Goal: Find specific page/section: Find specific page/section

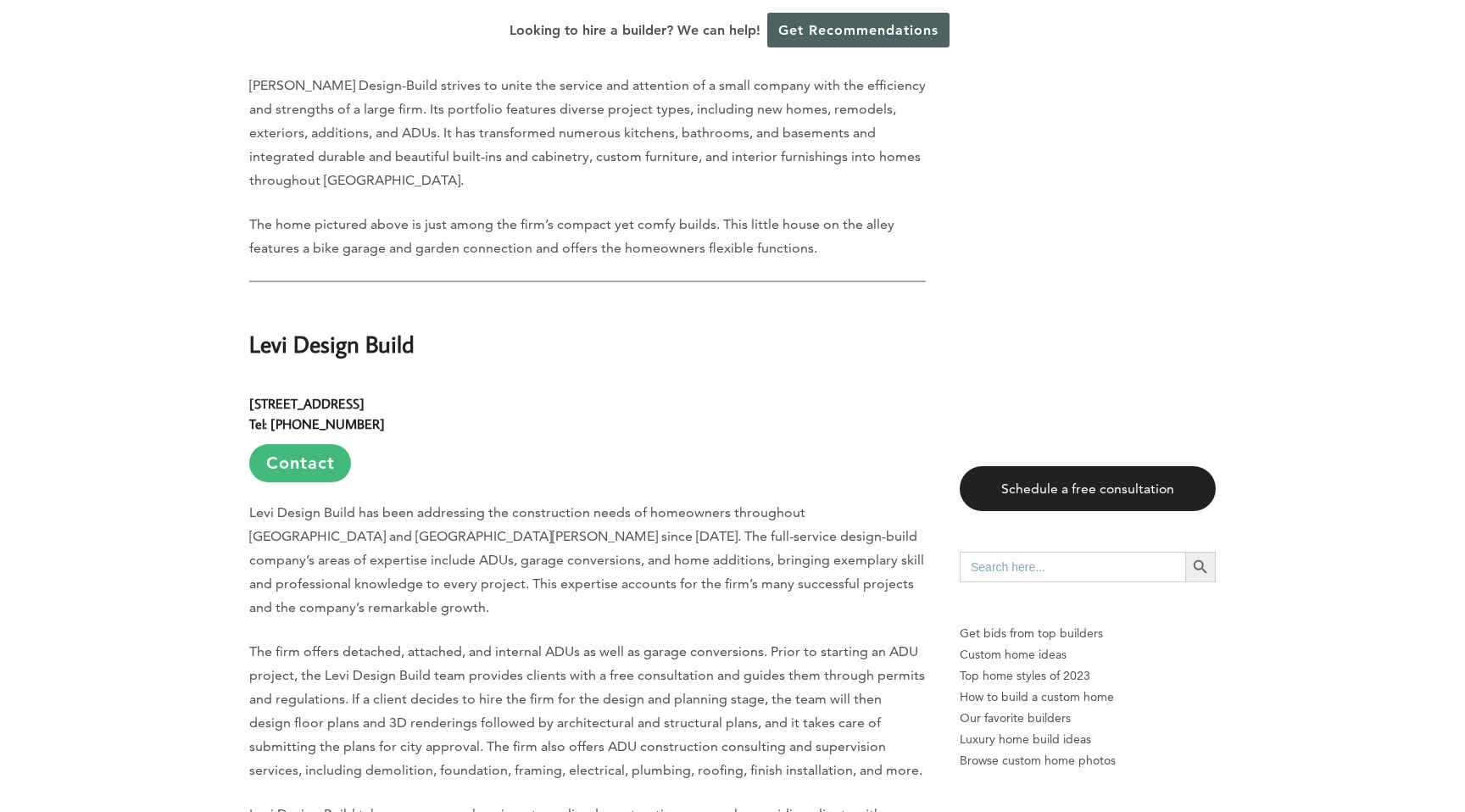
scroll to position [9164, 0]
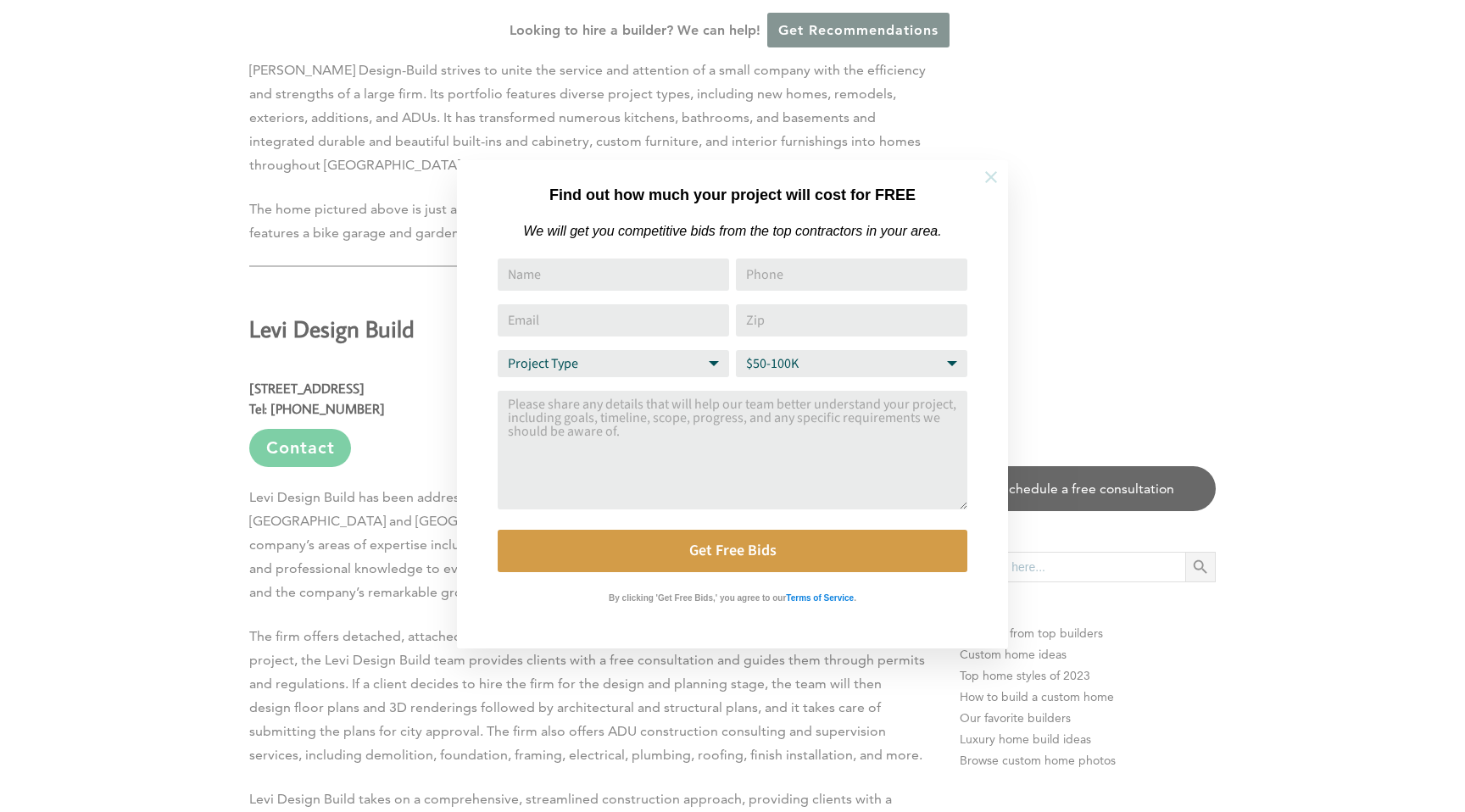
click at [988, 182] on icon at bounding box center [990, 176] width 18 height 18
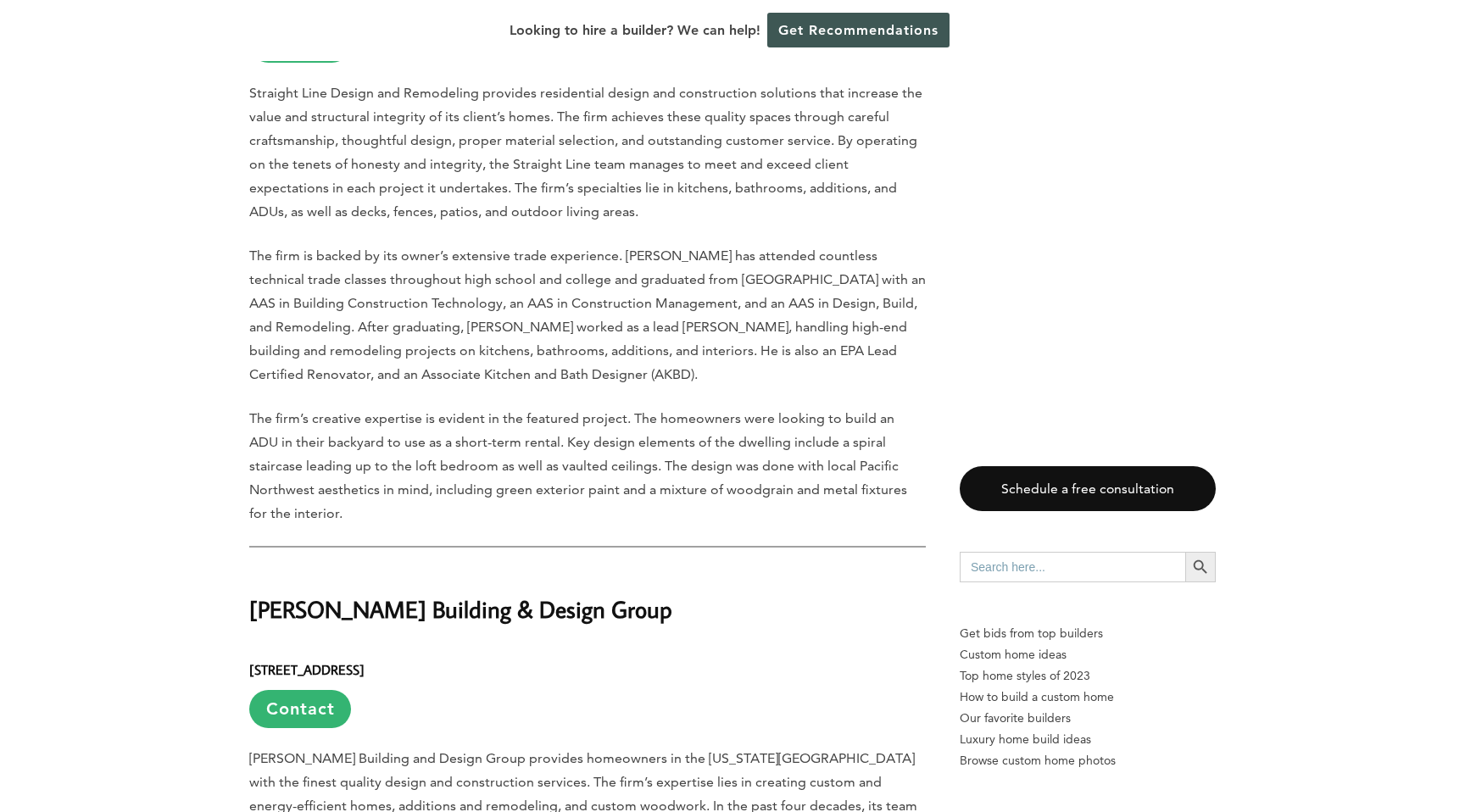
scroll to position [14685, 0]
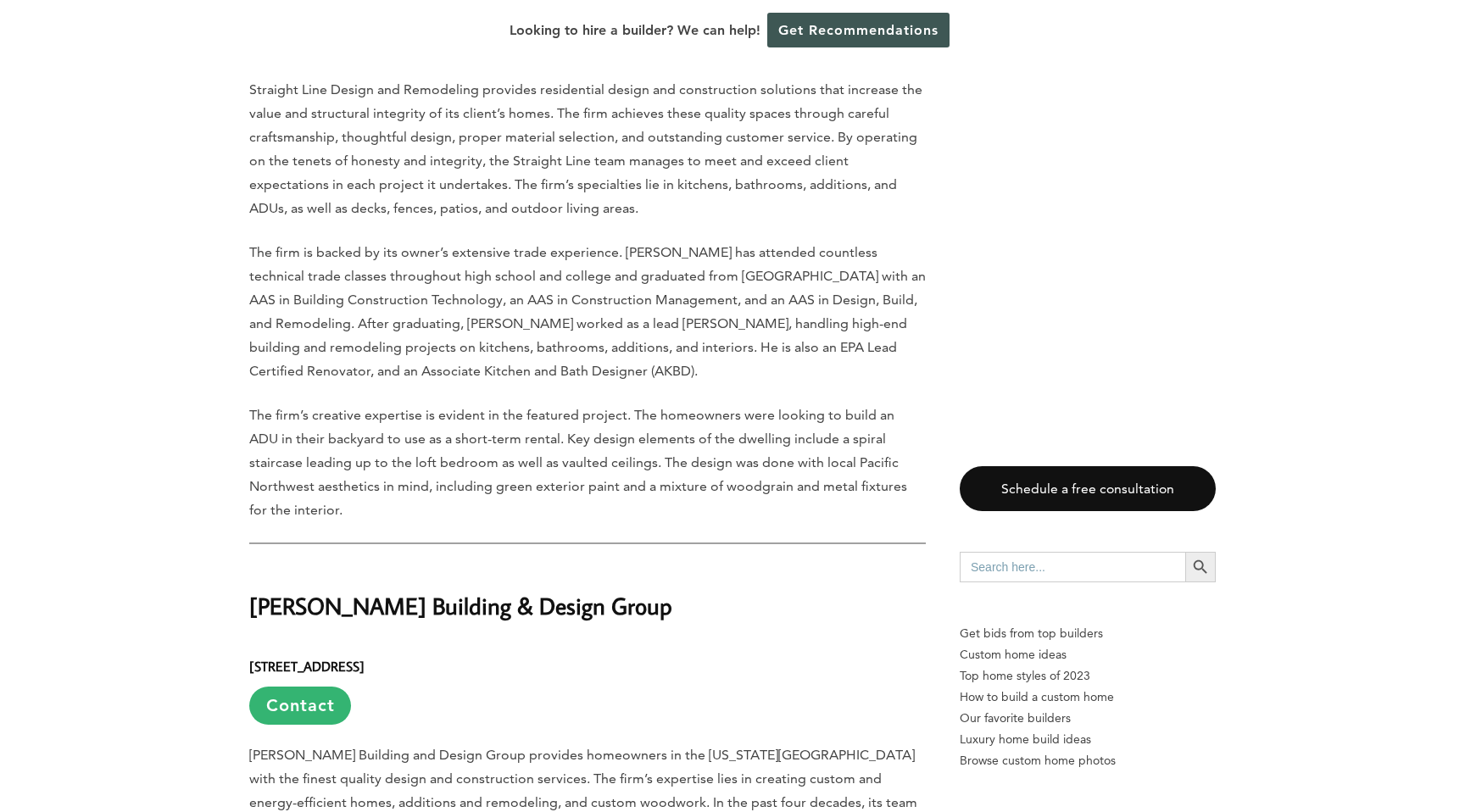
click at [365, 591] on strong "[PERSON_NAME] Building & Design Group" at bounding box center [460, 606] width 423 height 29
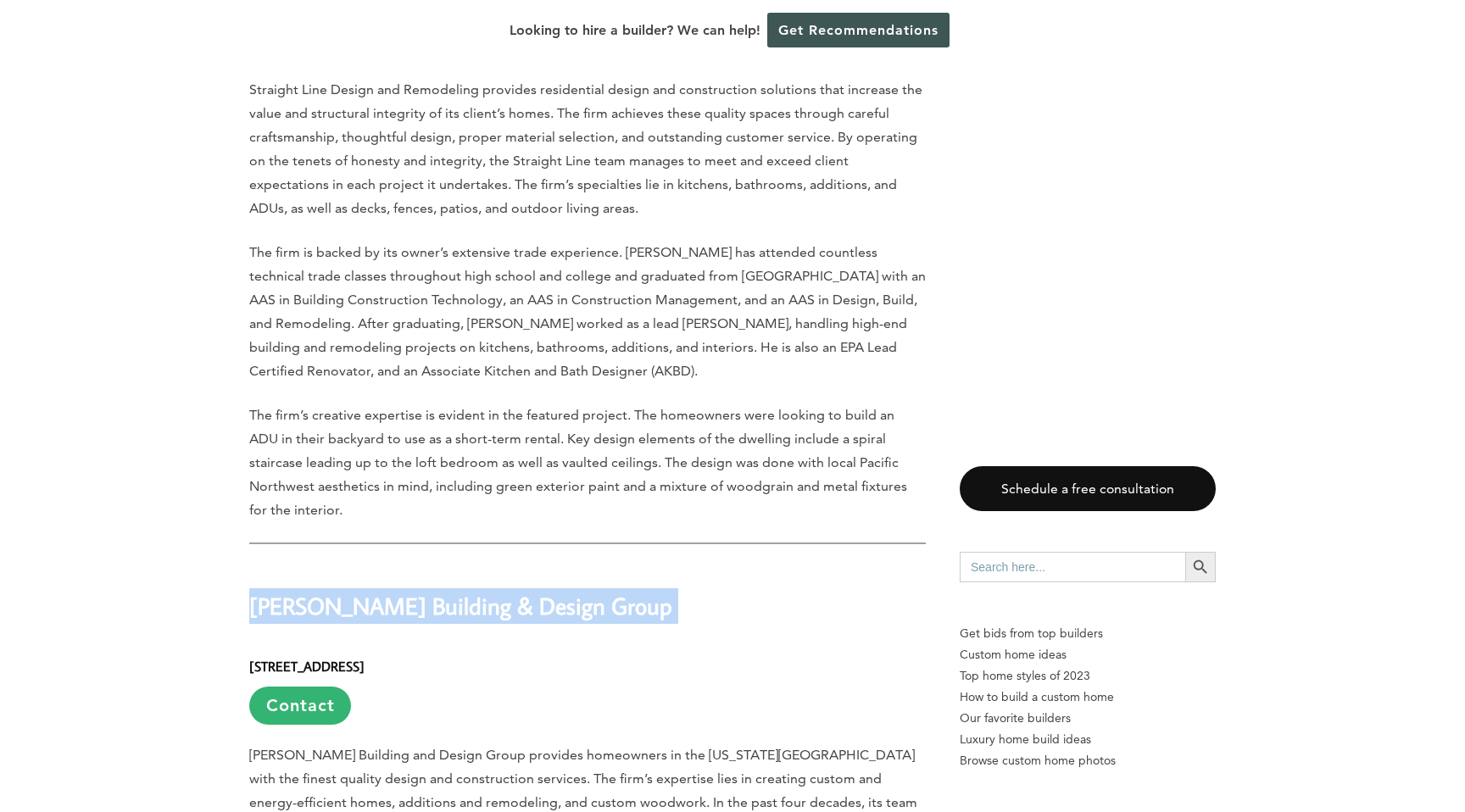
click at [365, 591] on strong "[PERSON_NAME] Building & Design Group" at bounding box center [460, 606] width 423 height 29
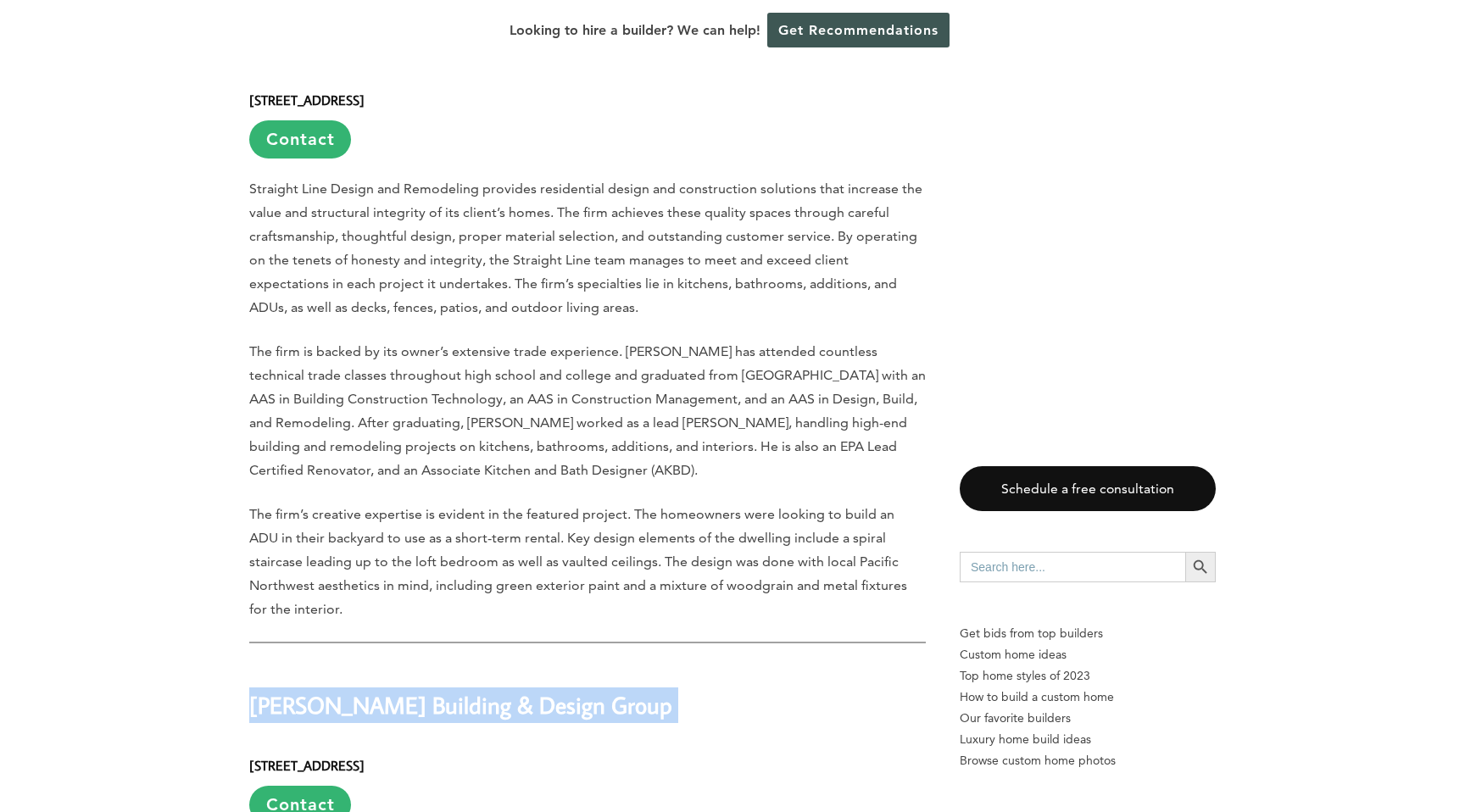
scroll to position [14523, 0]
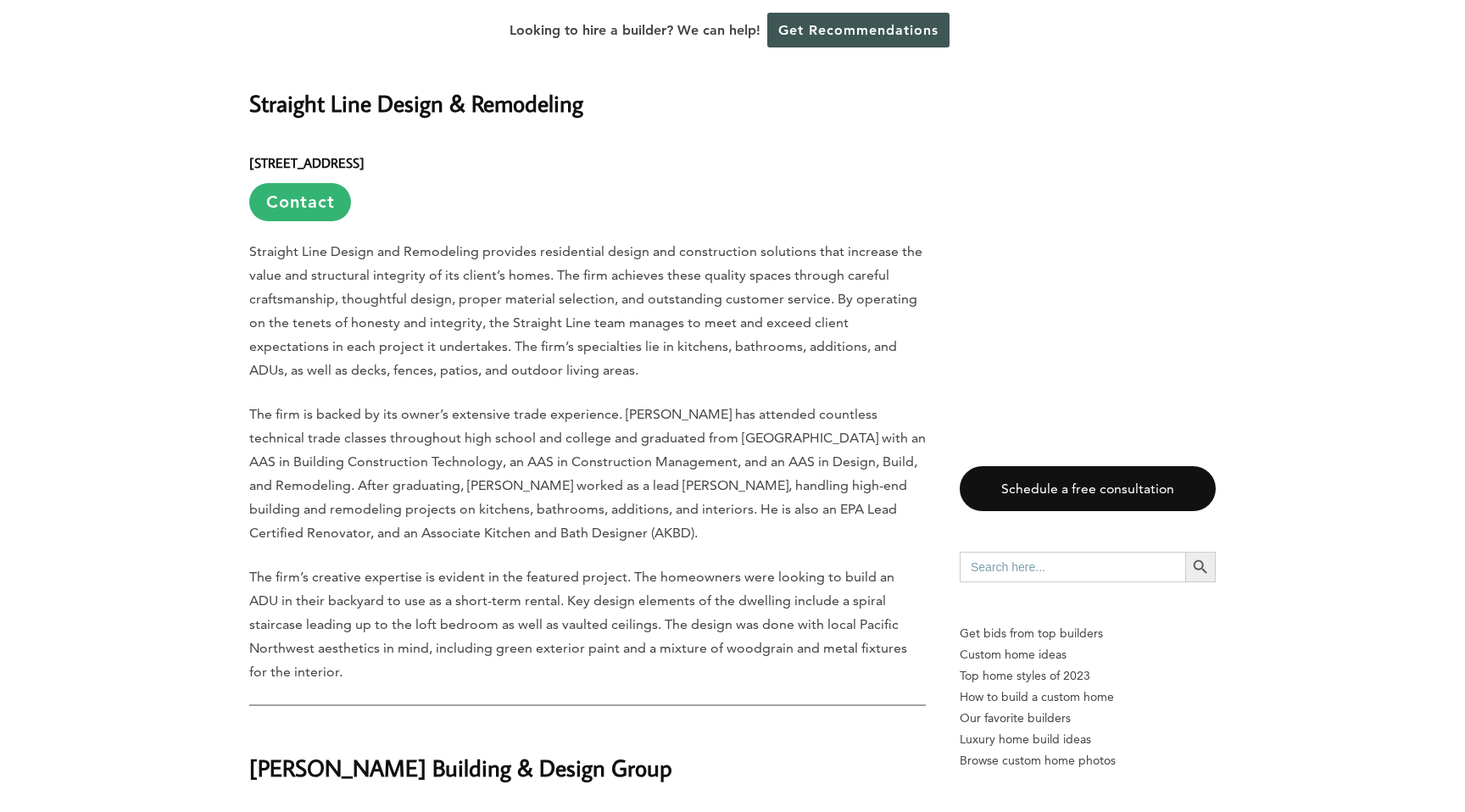
scroll to position [0, 0]
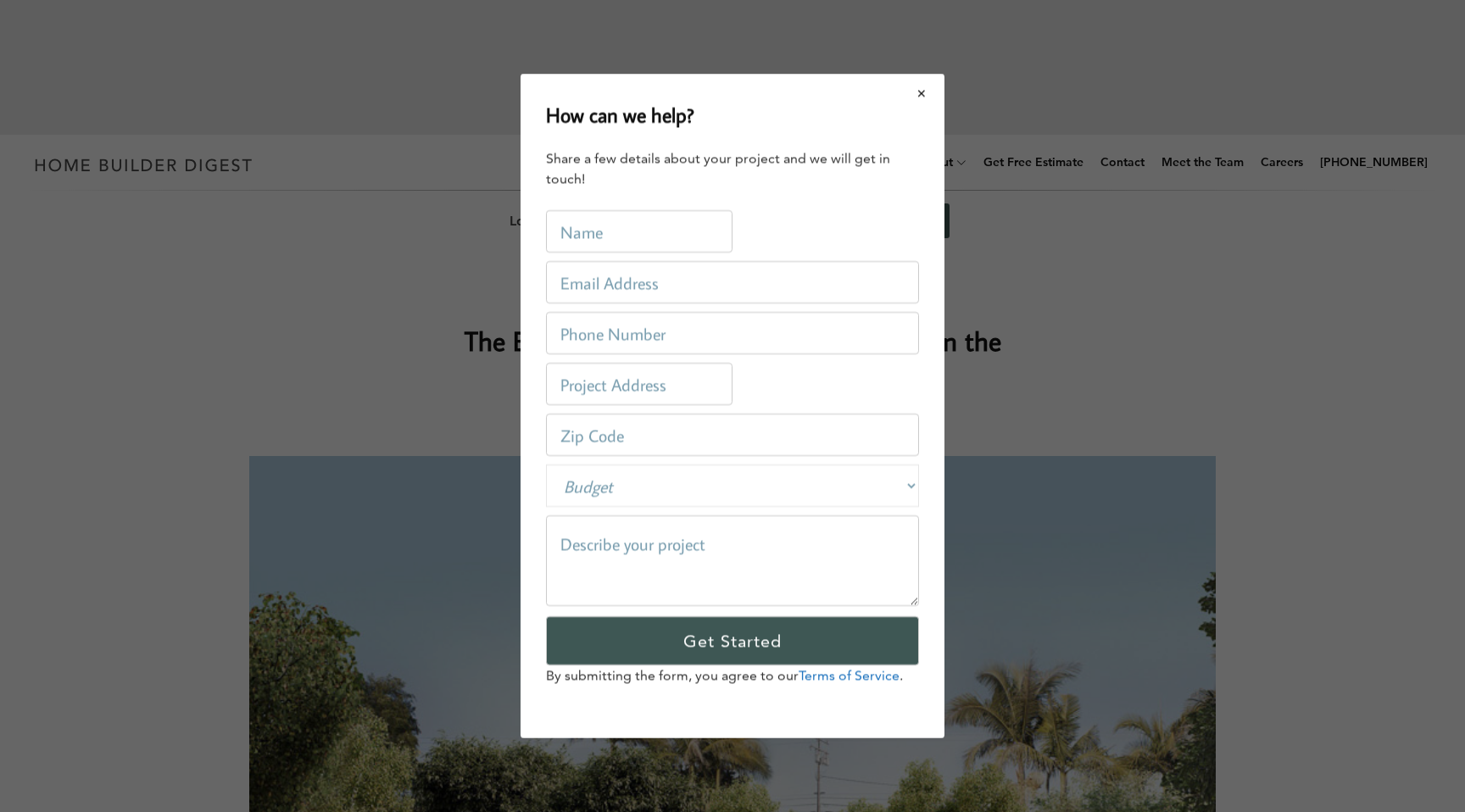
click at [929, 89] on button "Close modal" at bounding box center [922, 93] width 45 height 36
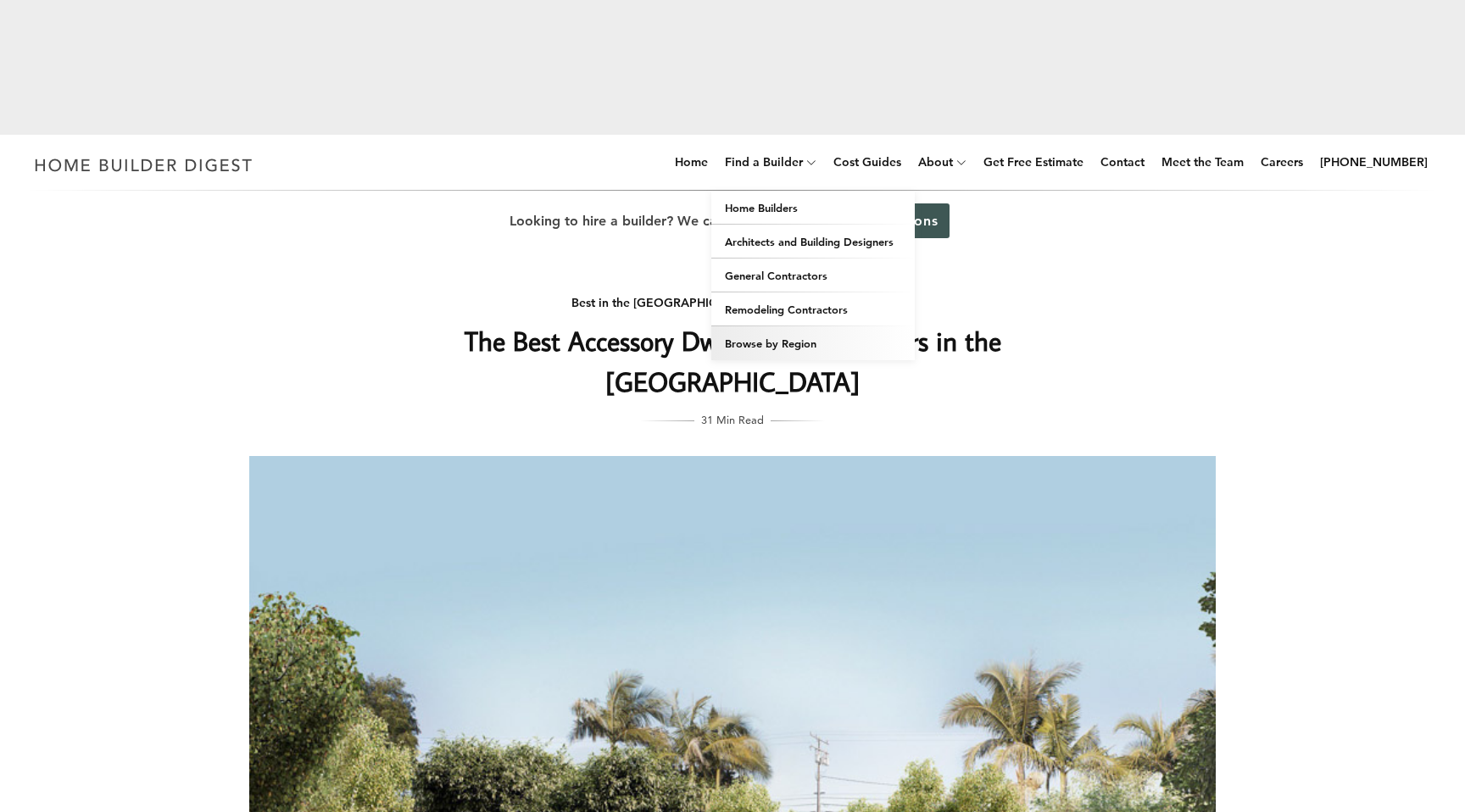
click at [781, 326] on link "Browse by Region" at bounding box center [813, 343] width 203 height 34
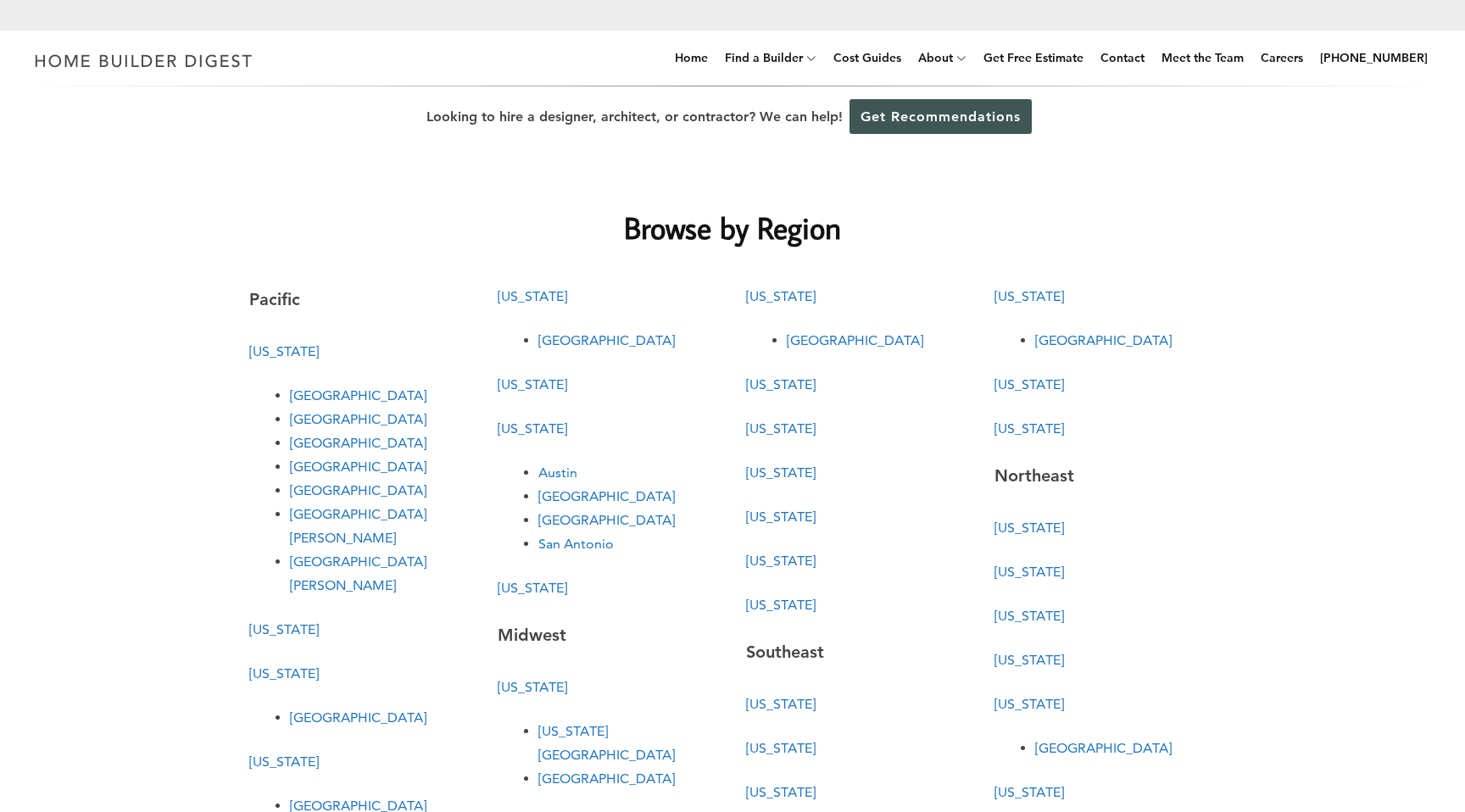
scroll to position [127, 0]
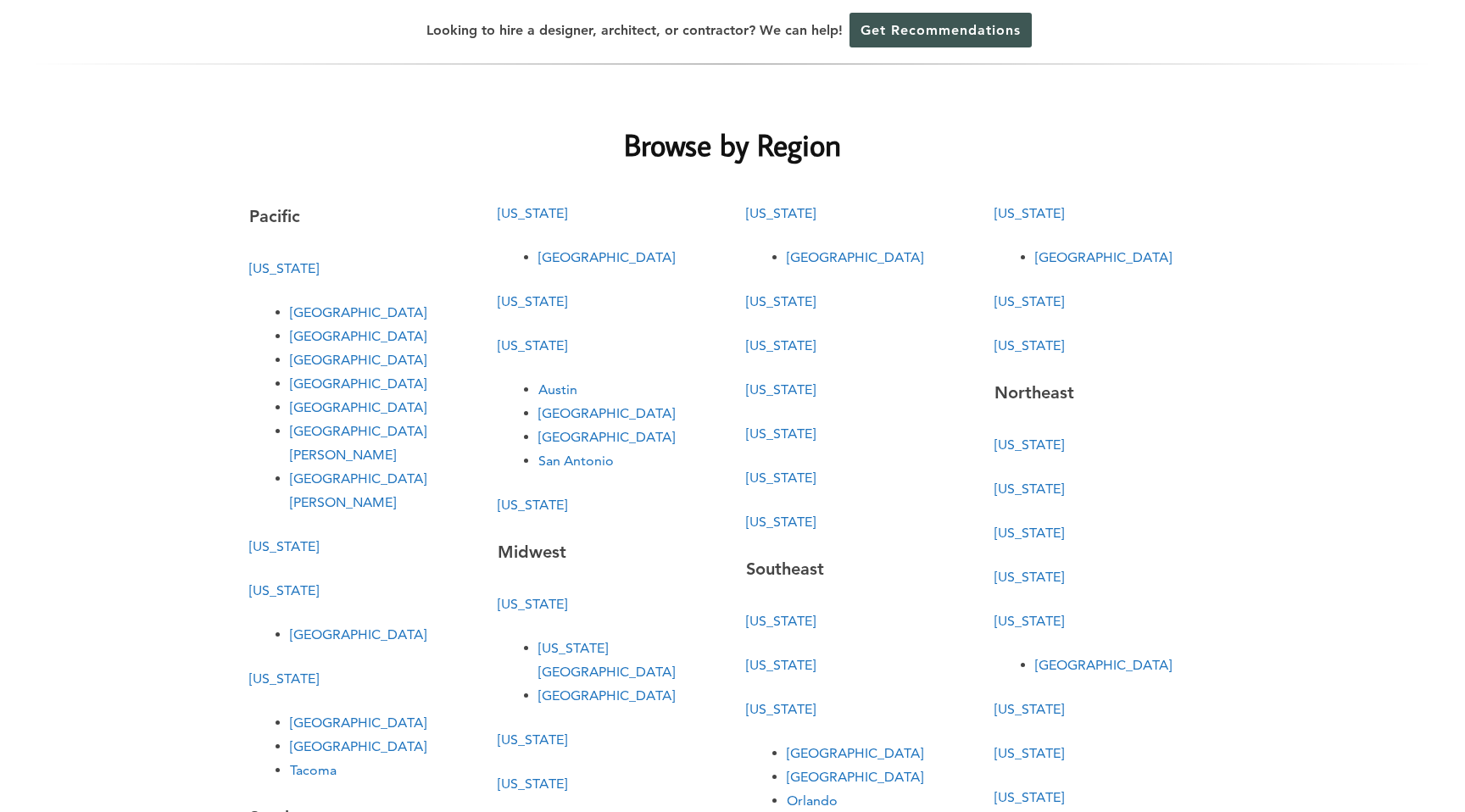
click at [1012, 612] on link "[US_STATE]" at bounding box center [1029, 620] width 69 height 16
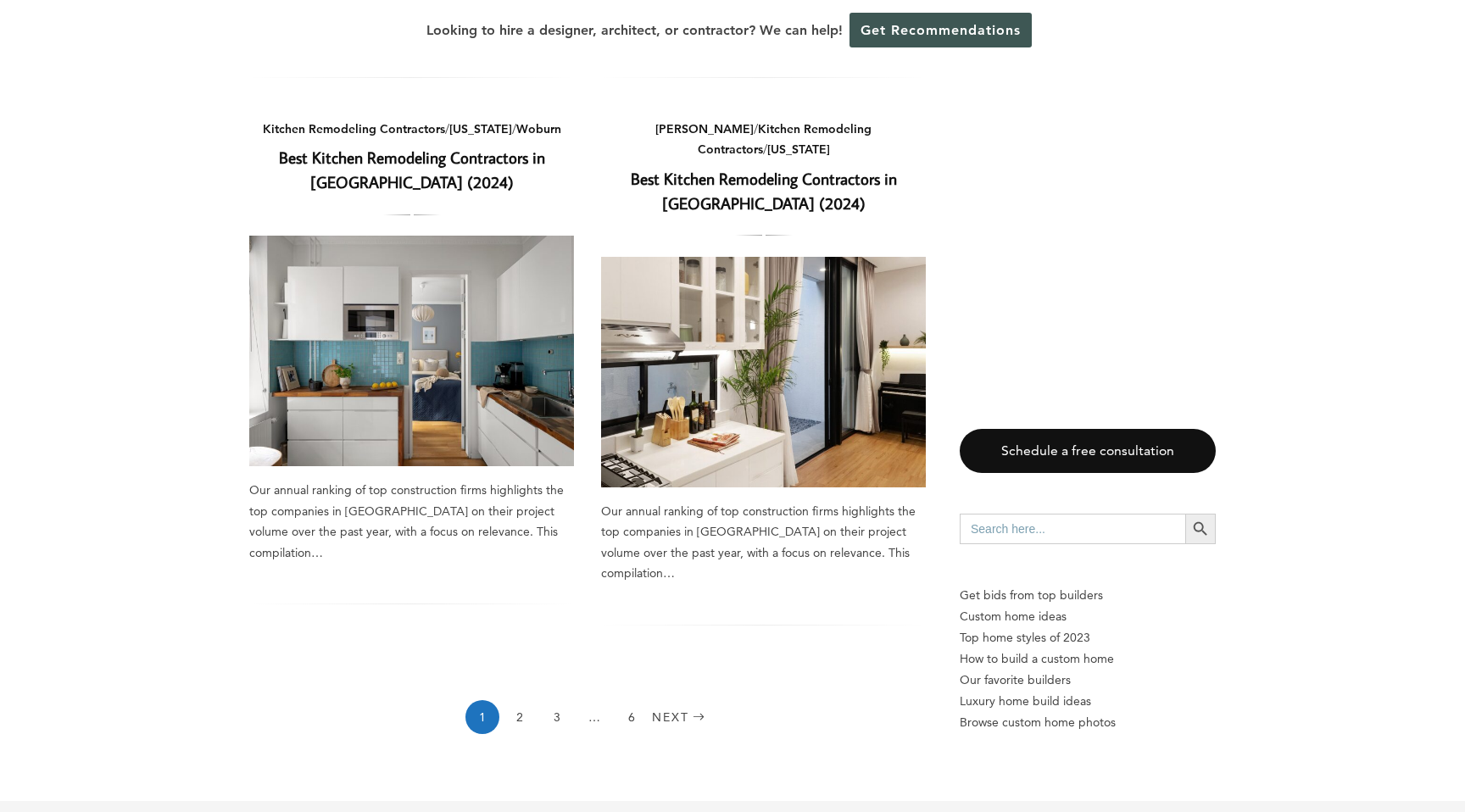
scroll to position [2426, 0]
